Goal: Task Accomplishment & Management: Complete application form

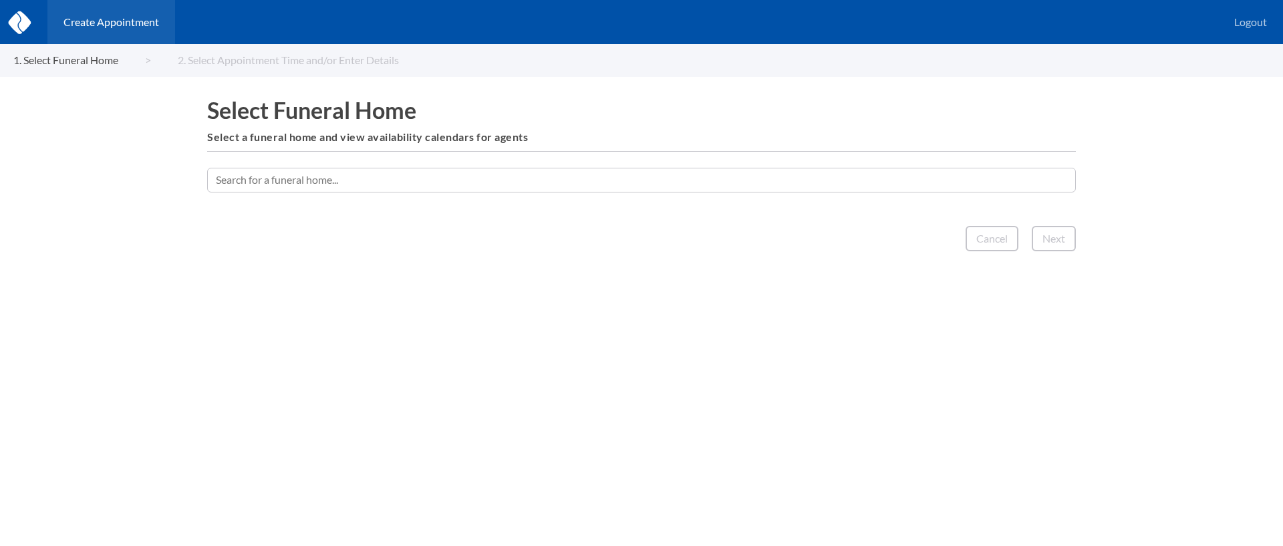
click at [571, 178] on input "text" at bounding box center [641, 180] width 868 height 24
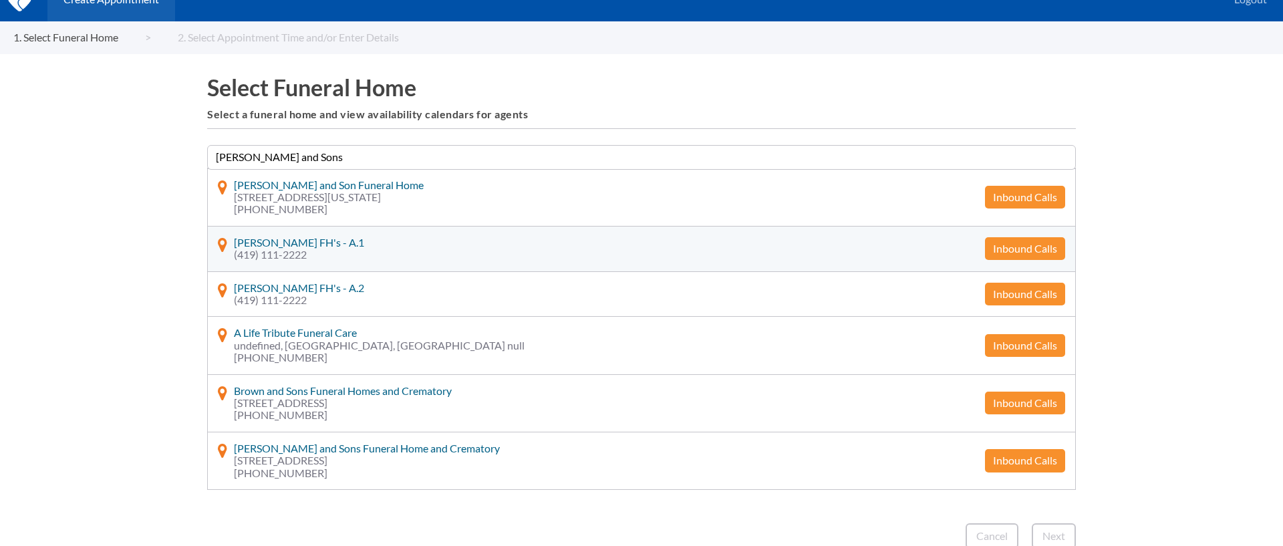
scroll to position [25, 0]
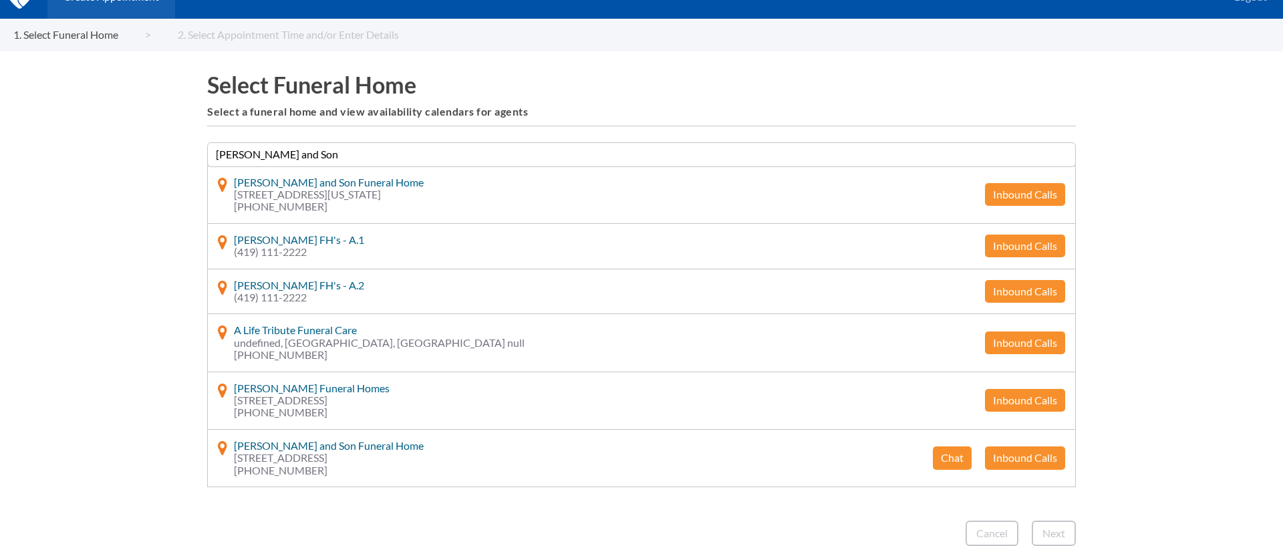
type input "[PERSON_NAME] and Son"
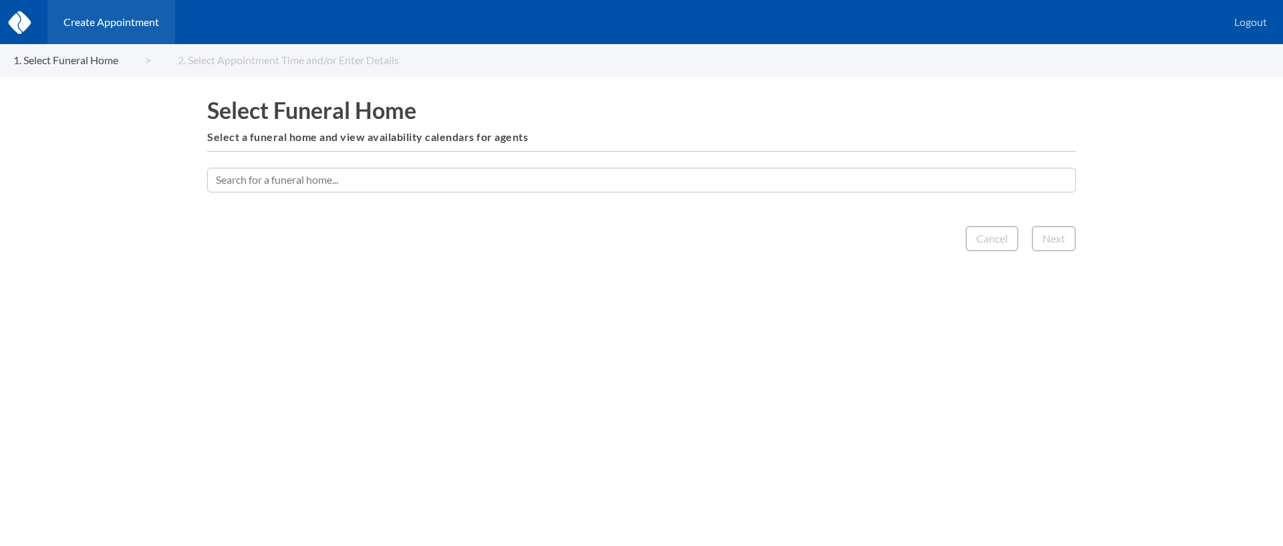
click at [550, 184] on input "text" at bounding box center [641, 180] width 868 height 24
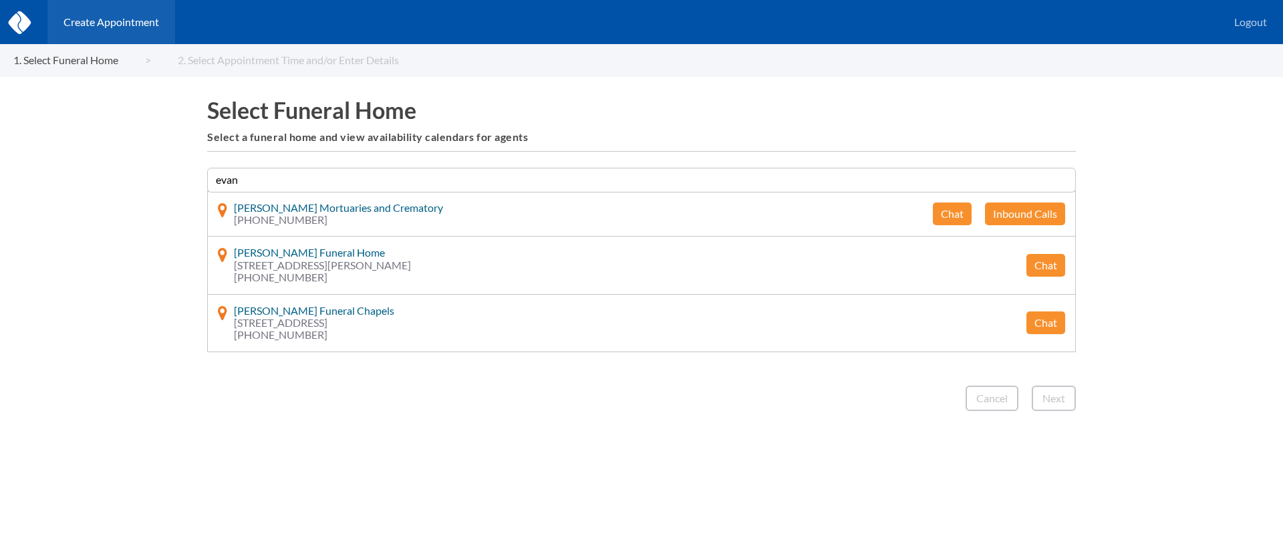
type input "[PERSON_NAME]"
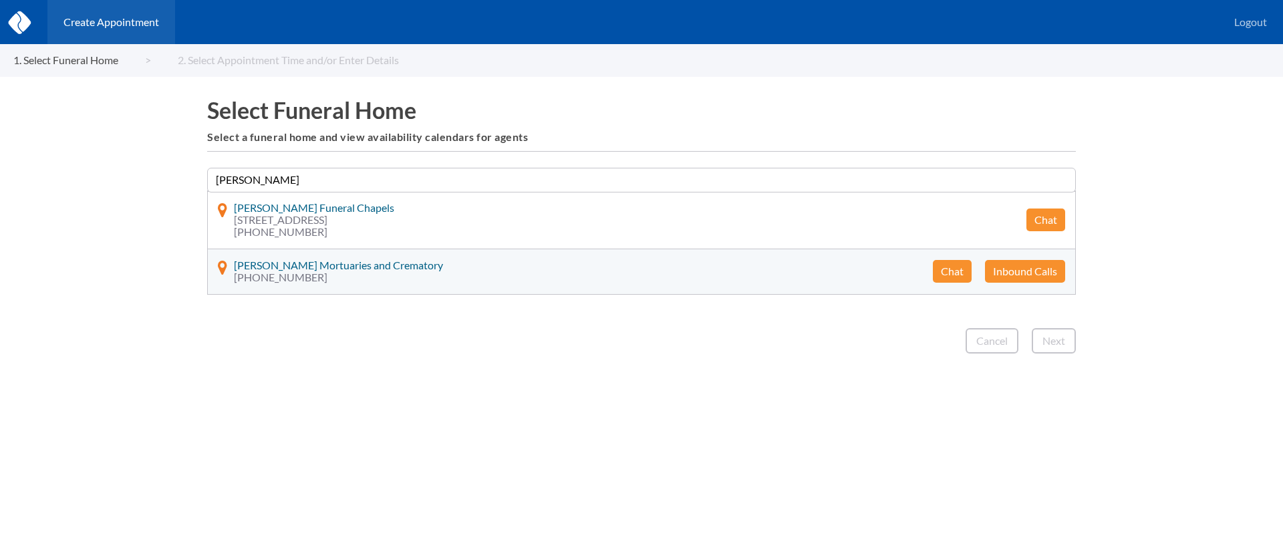
type input "[PERSON_NAME]"
click at [958, 273] on button "Chat" at bounding box center [952, 271] width 39 height 23
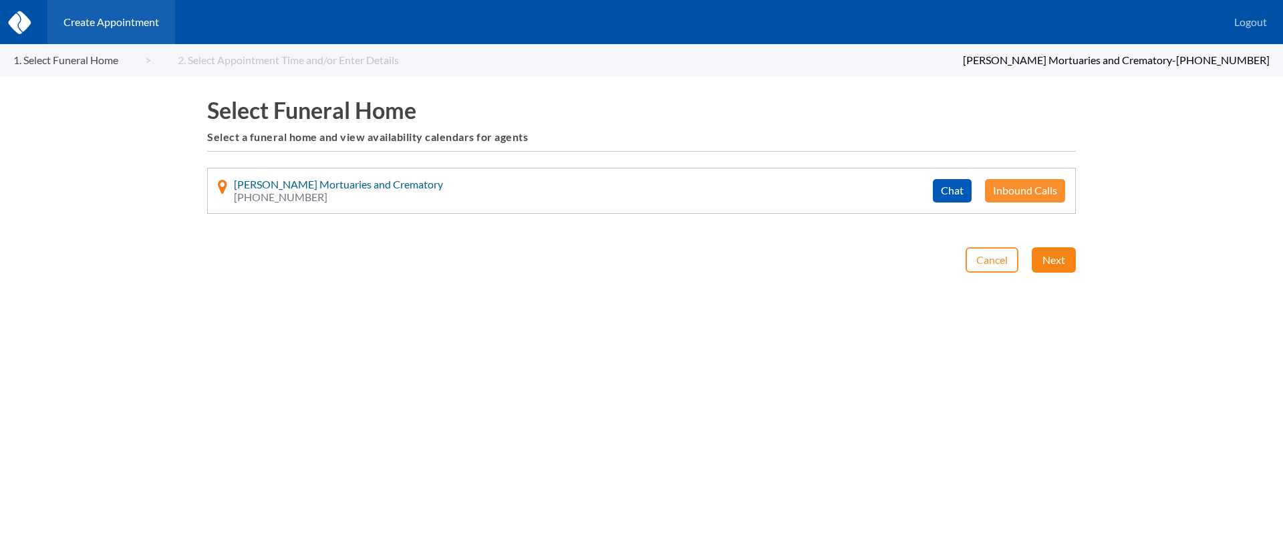
click at [1048, 257] on button "Next" at bounding box center [1054, 259] width 44 height 25
